Goal: Task Accomplishment & Management: Complete application form

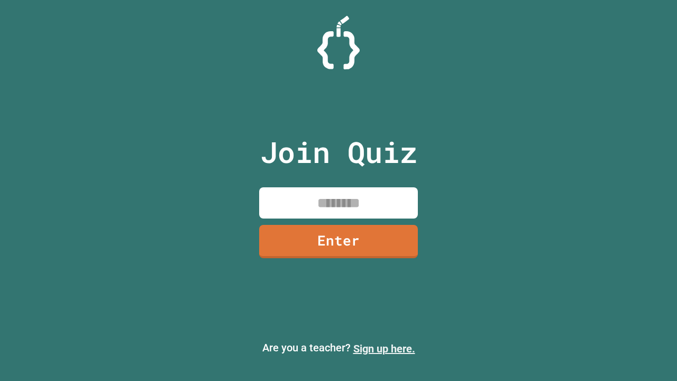
click at [384, 348] on link "Sign up here." at bounding box center [384, 348] width 62 height 13
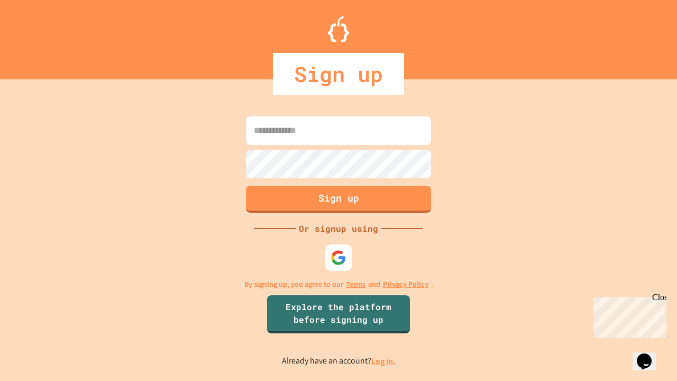
click at [384, 361] on link "Log in." at bounding box center [383, 360] width 24 height 11
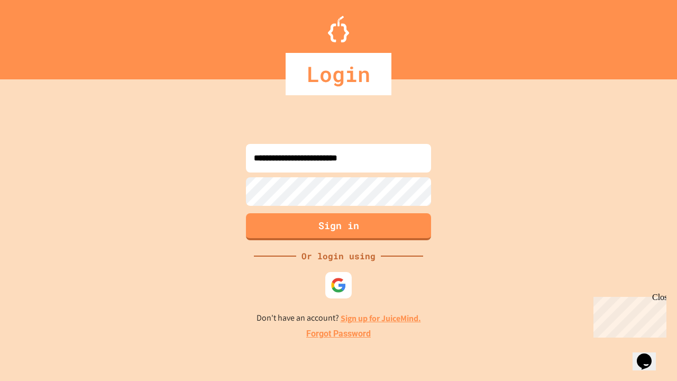
type input "**********"
